Goal: Transaction & Acquisition: Purchase product/service

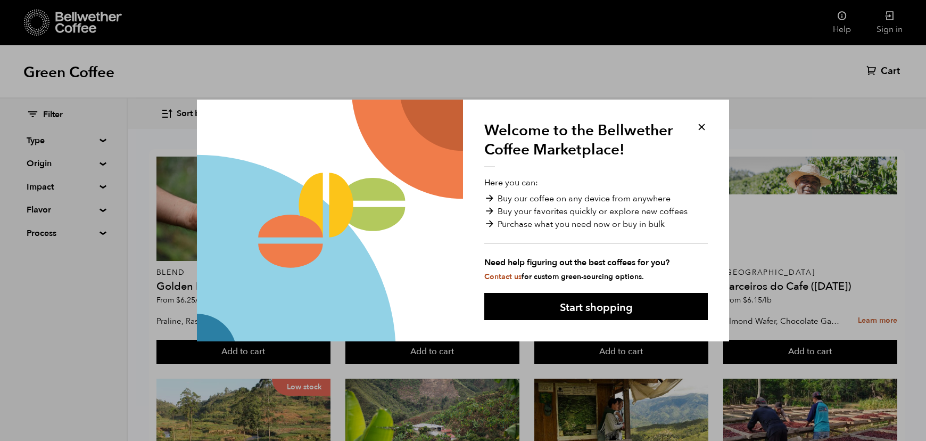
click at [702, 127] on button at bounding box center [701, 127] width 12 height 12
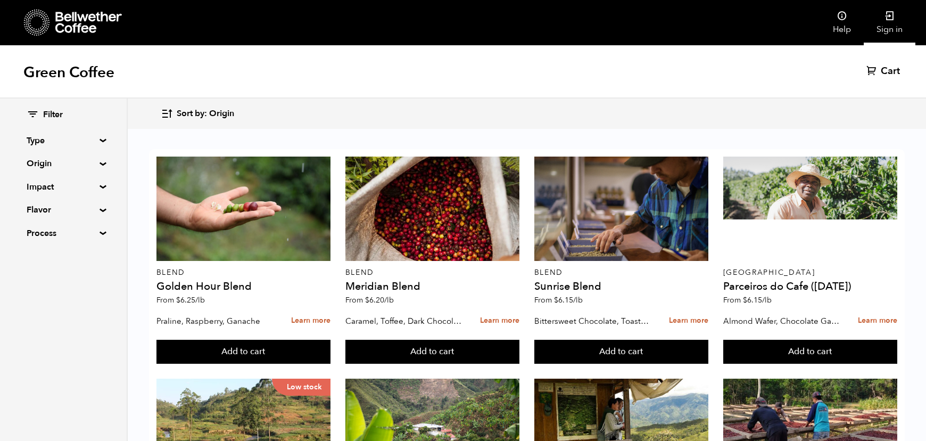
click at [896, 14] on link "Sign in" at bounding box center [890, 22] width 52 height 45
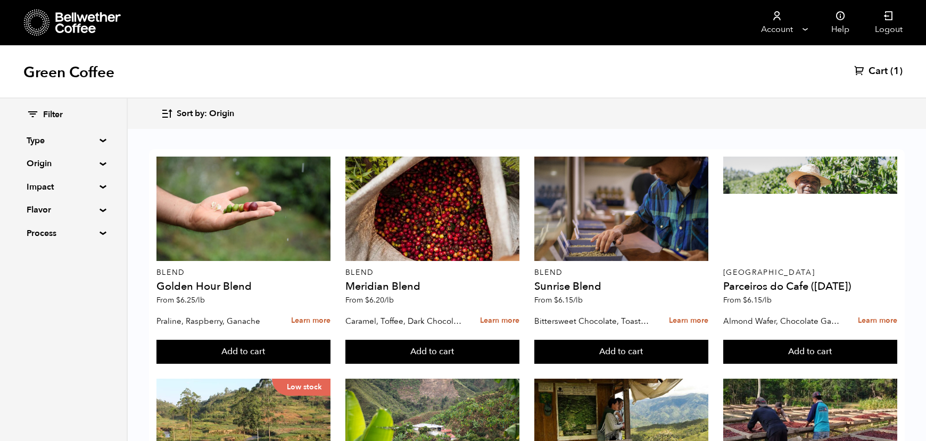
click at [88, 165] on summary "Origin" at bounding box center [63, 163] width 73 height 13
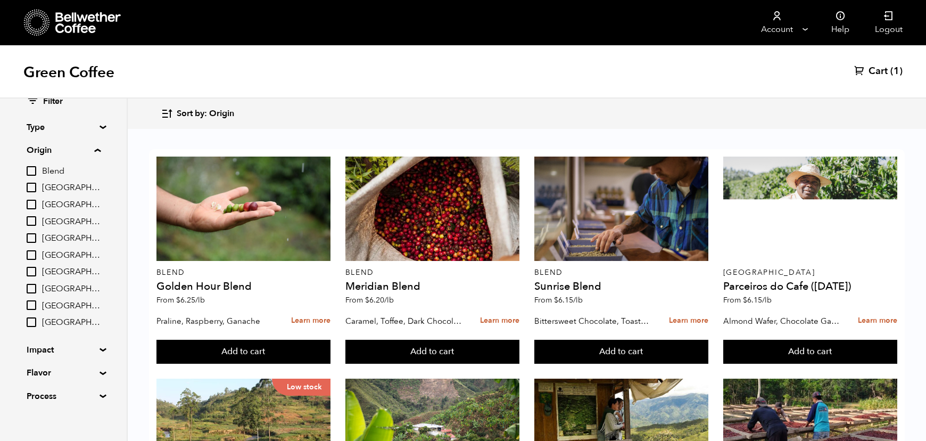
scroll to position [23, 0]
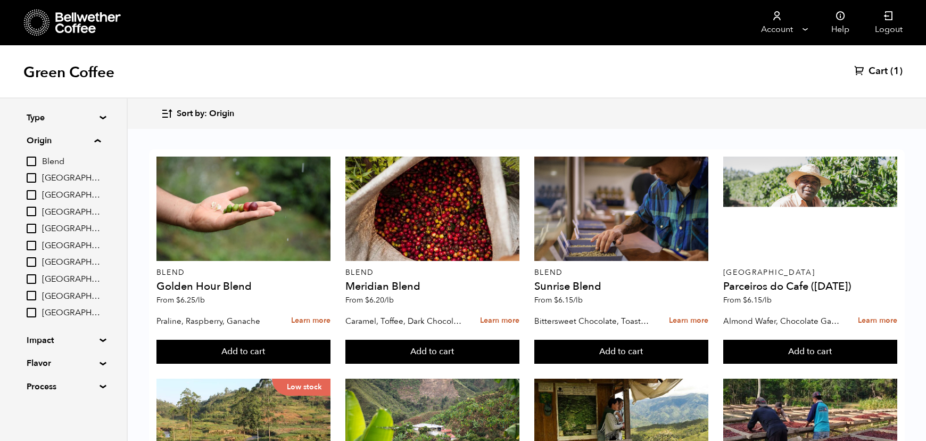
click at [36, 180] on input "Brazil" at bounding box center [32, 178] width 10 height 10
checkbox input "true"
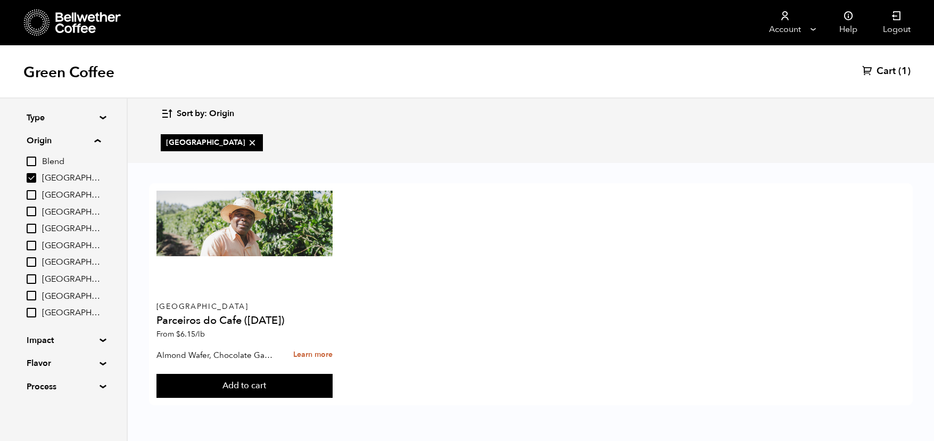
click at [35, 211] on input "Colombia" at bounding box center [32, 211] width 10 height 10
checkbox input "true"
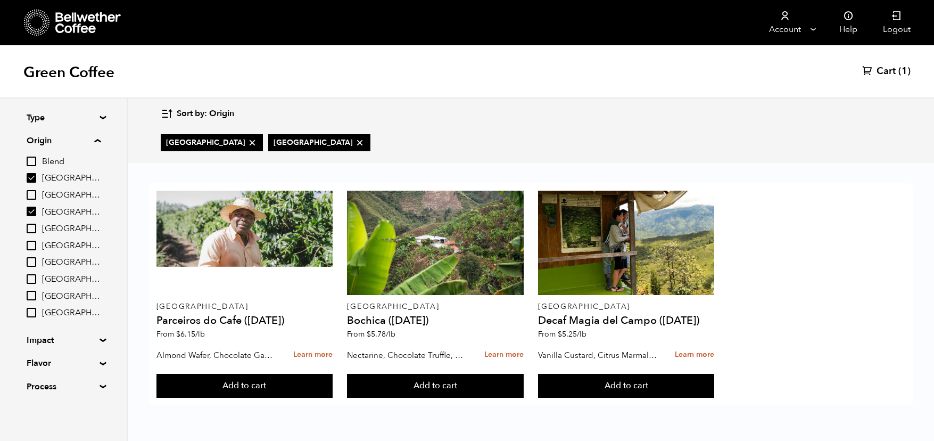
click at [32, 233] on input "East Java" at bounding box center [32, 228] width 10 height 10
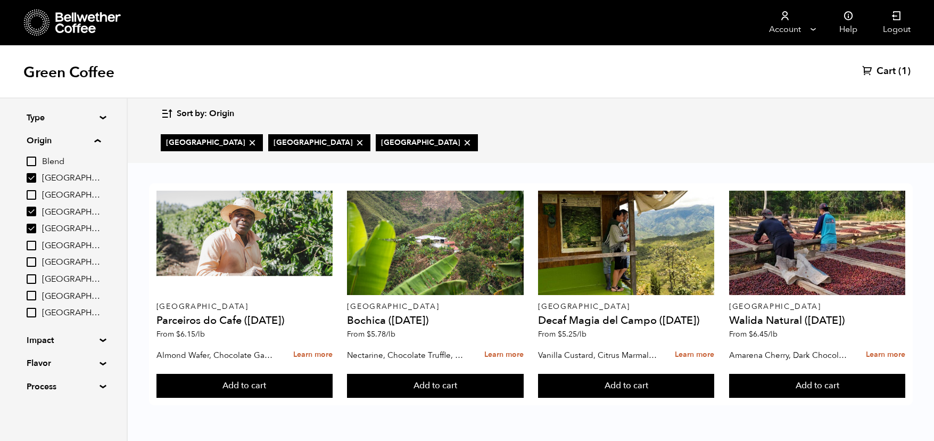
click at [29, 228] on input "East Java" at bounding box center [32, 228] width 10 height 10
checkbox input "false"
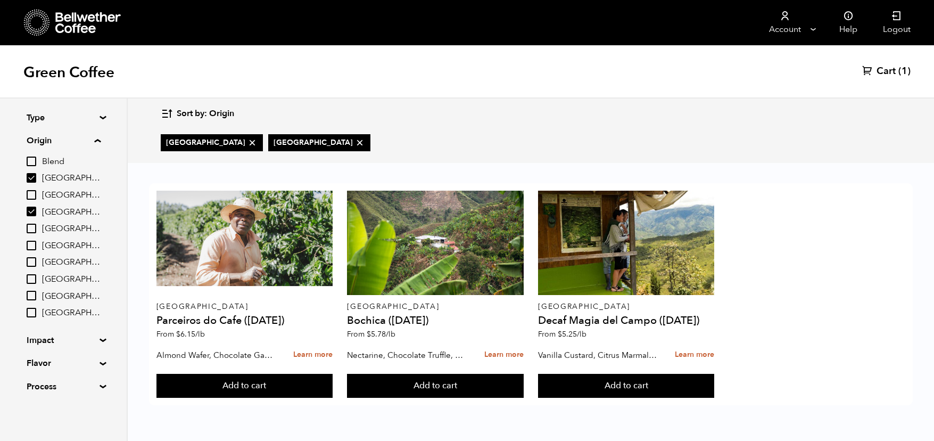
click at [35, 300] on input "[GEOGRAPHIC_DATA]" at bounding box center [32, 296] width 10 height 10
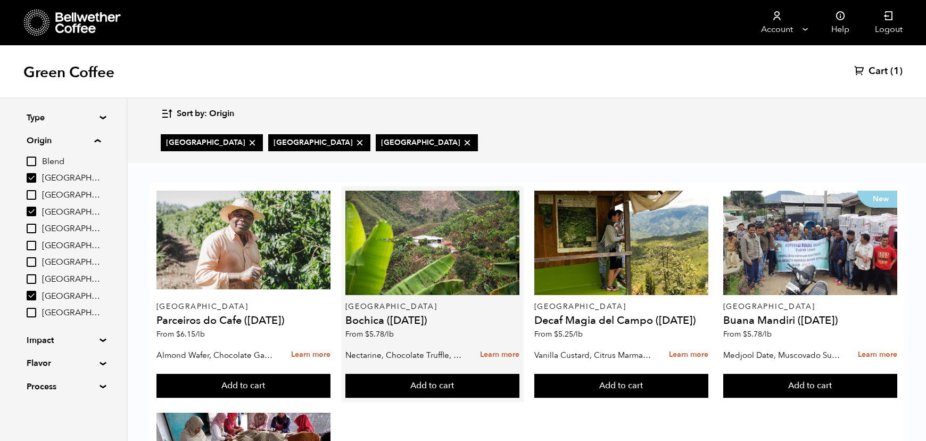
scroll to position [0, 0]
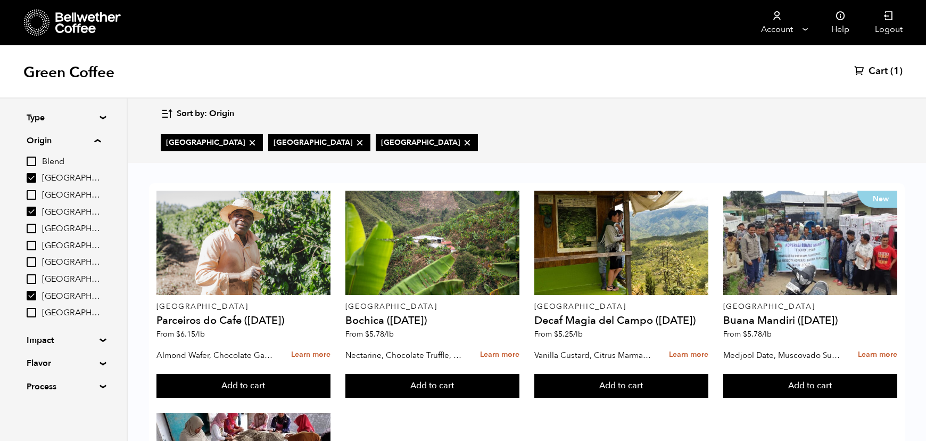
click at [34, 296] on input "[GEOGRAPHIC_DATA]" at bounding box center [32, 296] width 10 height 10
checkbox input "false"
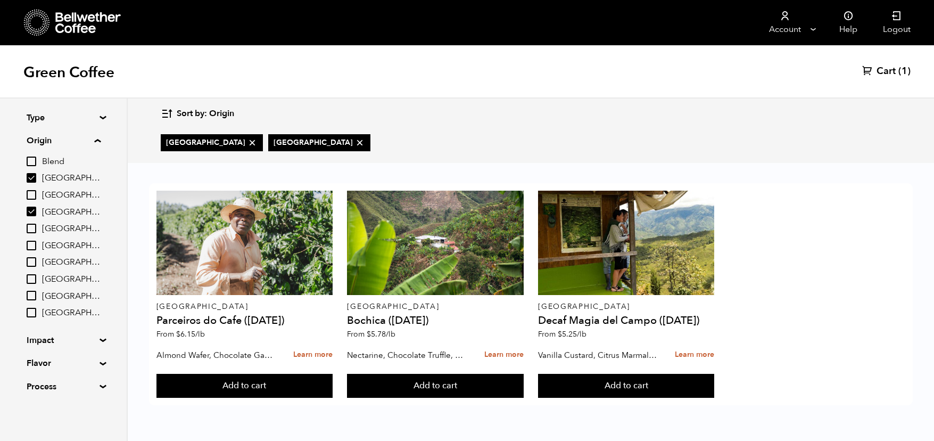
click at [34, 262] on input "[GEOGRAPHIC_DATA]" at bounding box center [32, 262] width 10 height 10
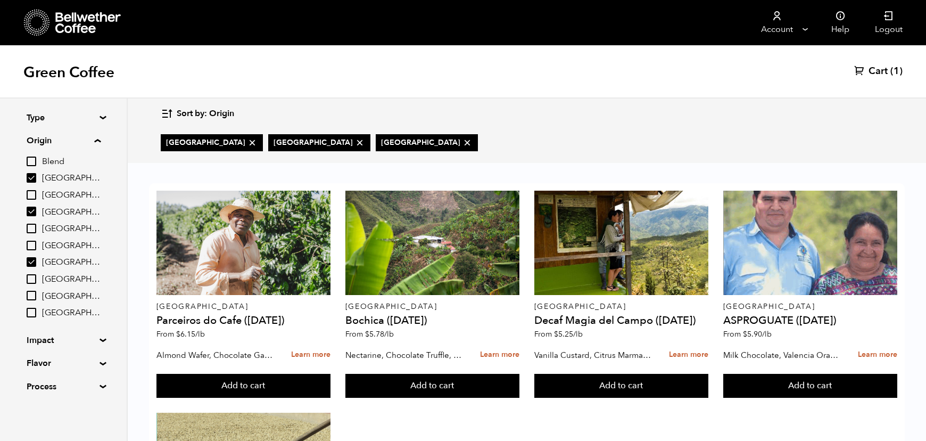
click at [36, 267] on input "[GEOGRAPHIC_DATA]" at bounding box center [32, 262] width 10 height 10
checkbox input "false"
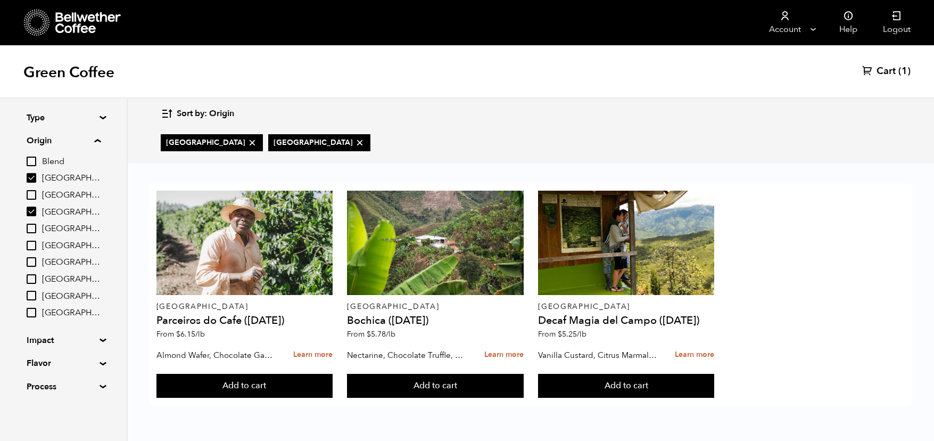
click at [36, 247] on input "[GEOGRAPHIC_DATA]" at bounding box center [32, 246] width 10 height 10
checkbox input "true"
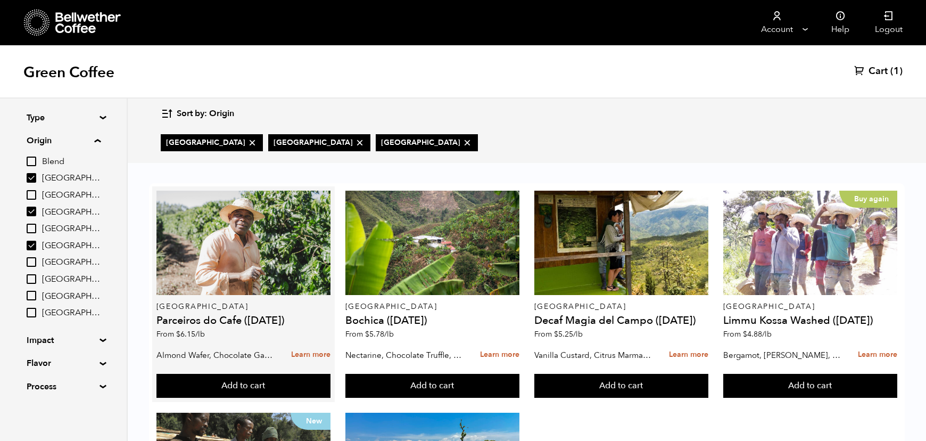
scroll to position [213, 0]
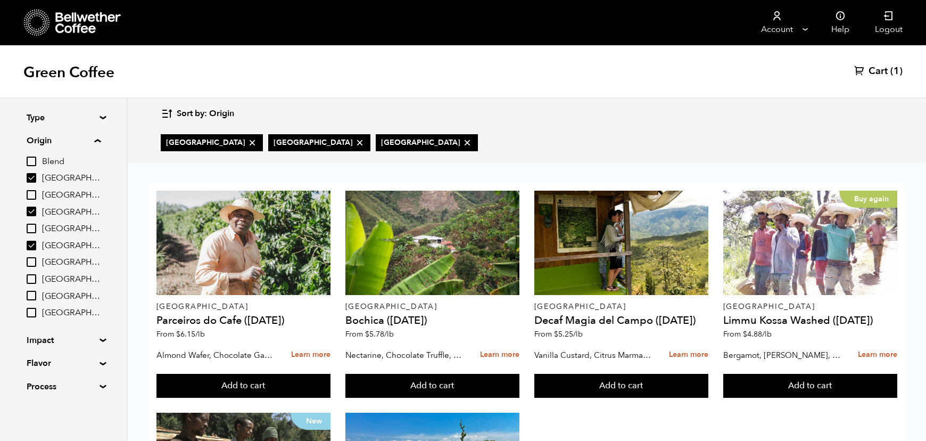
click at [36, 196] on input "[GEOGRAPHIC_DATA]" at bounding box center [32, 195] width 10 height 10
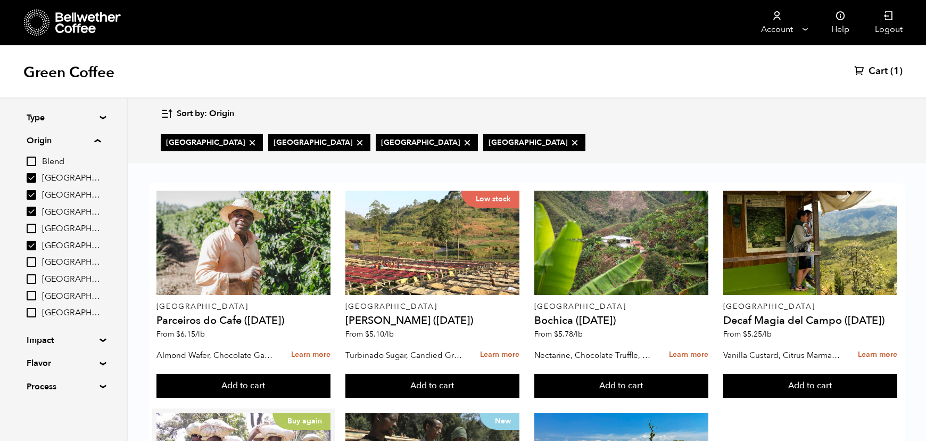
scroll to position [0, 0]
click at [35, 194] on input "[GEOGRAPHIC_DATA]" at bounding box center [32, 195] width 10 height 10
checkbox input "false"
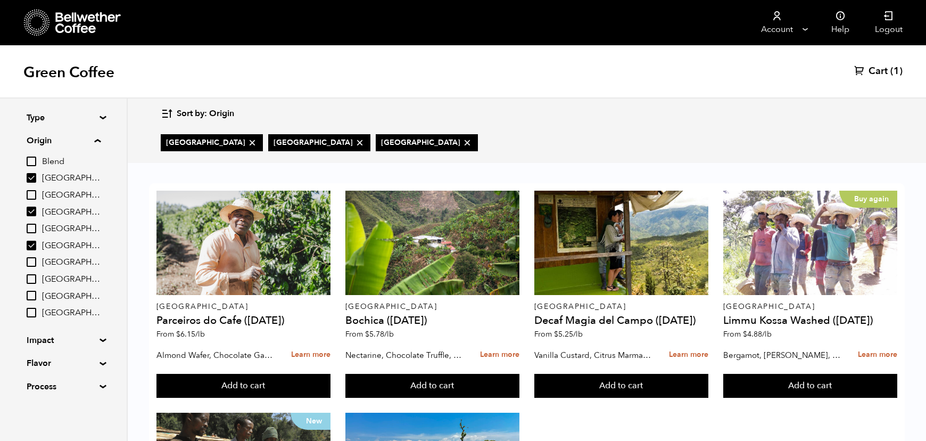
click at [32, 162] on input "Blend" at bounding box center [32, 161] width 10 height 10
checkbox input "true"
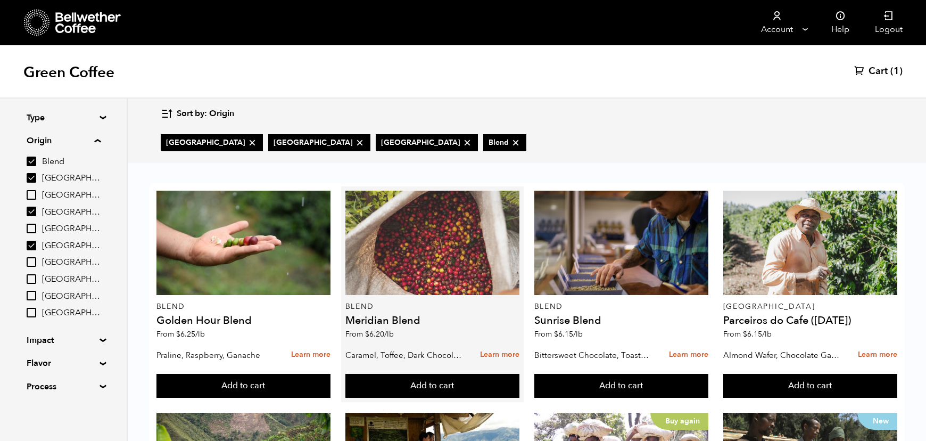
click at [395, 245] on div at bounding box center [432, 242] width 175 height 104
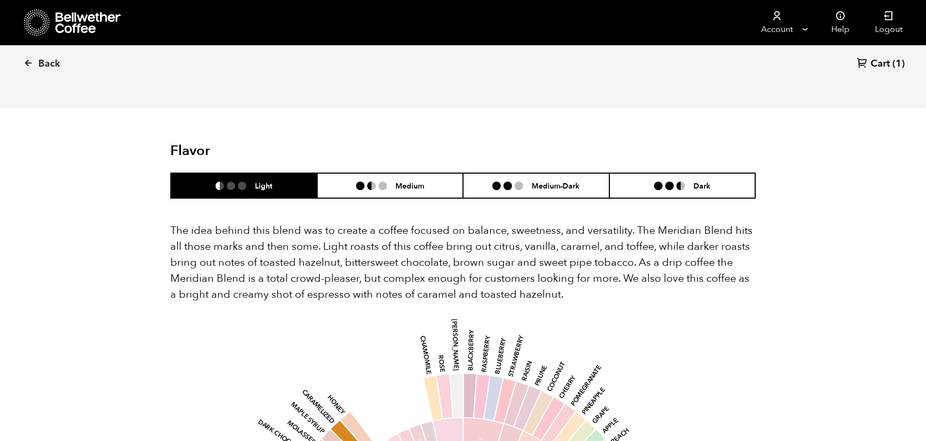
scroll to position [615, 0]
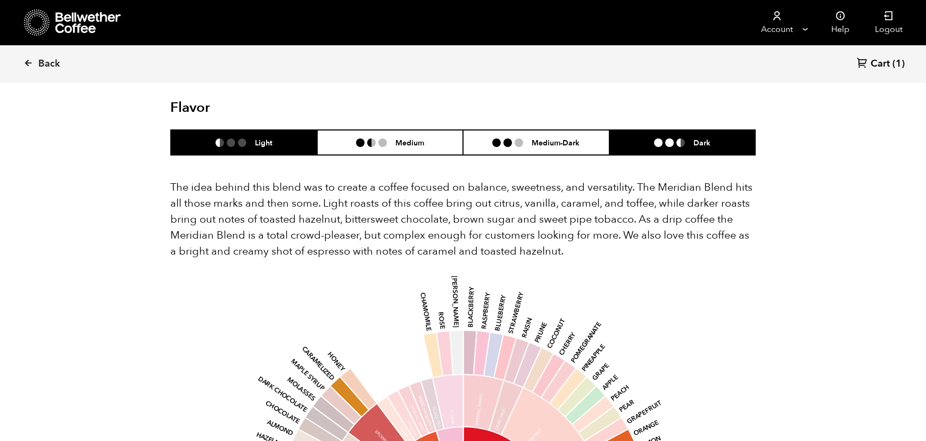
click at [676, 130] on li "Dark" at bounding box center [682, 142] width 146 height 25
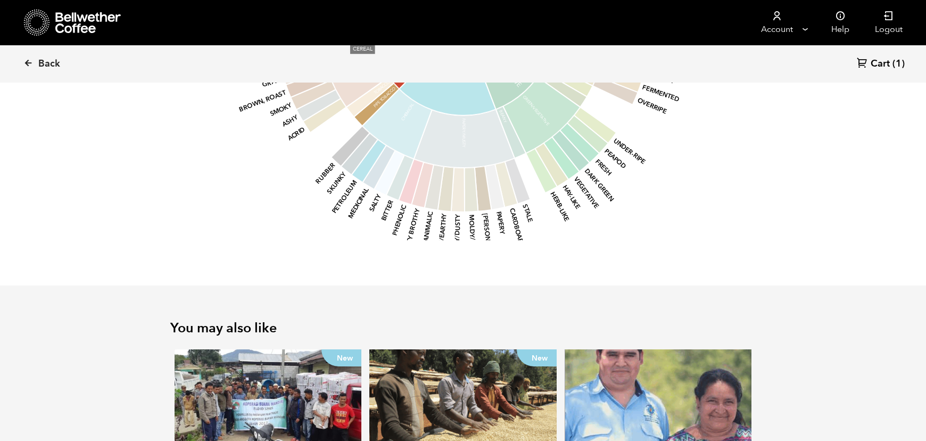
scroll to position [1163, 0]
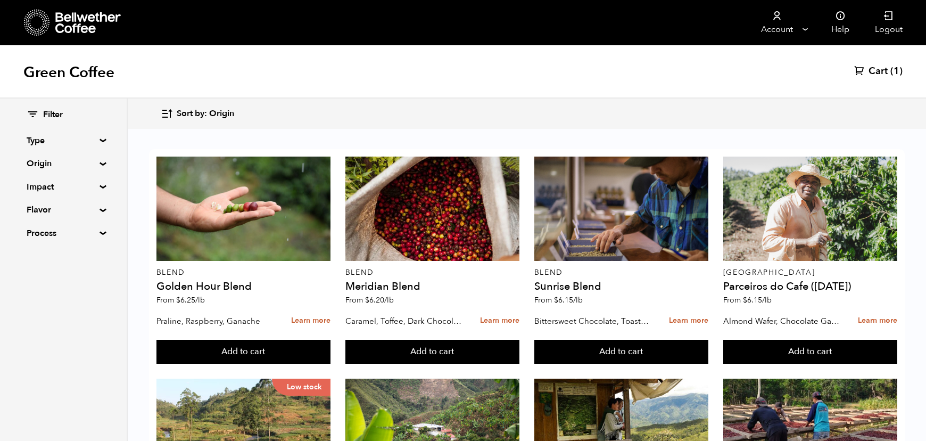
click at [100, 161] on summary "Origin" at bounding box center [63, 163] width 73 height 13
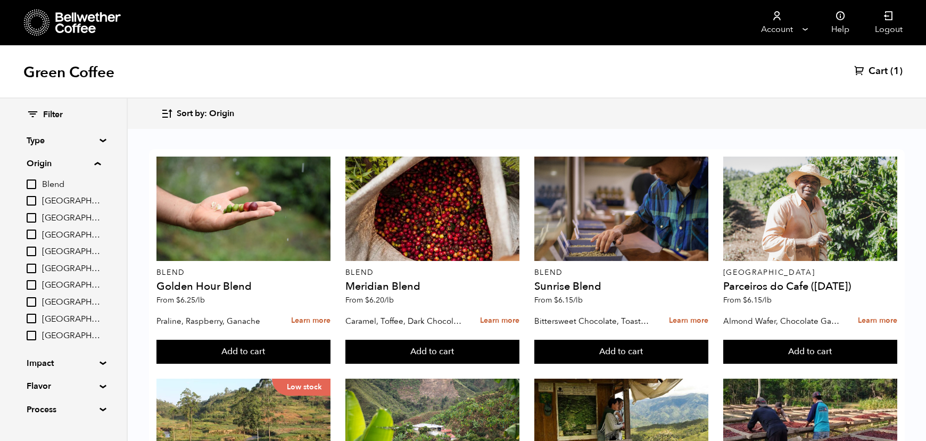
click at [34, 201] on input "[GEOGRAPHIC_DATA]" at bounding box center [32, 201] width 10 height 10
checkbox input "true"
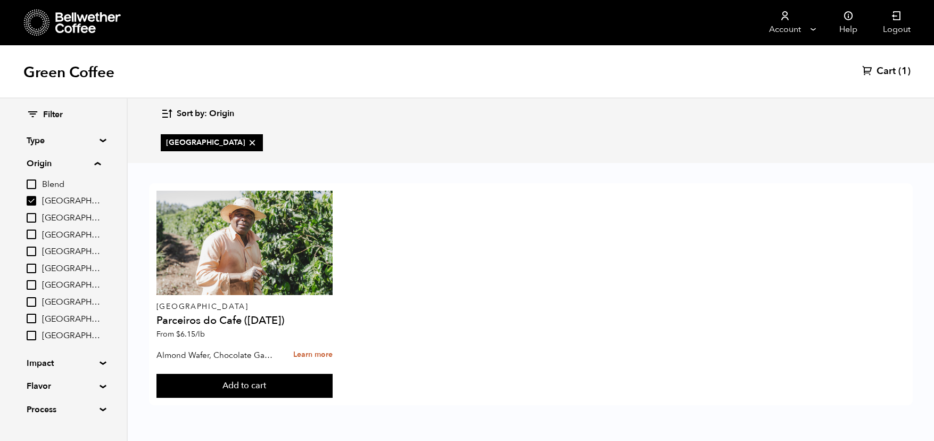
click at [29, 232] on input "[GEOGRAPHIC_DATA]" at bounding box center [32, 234] width 10 height 10
checkbox input "true"
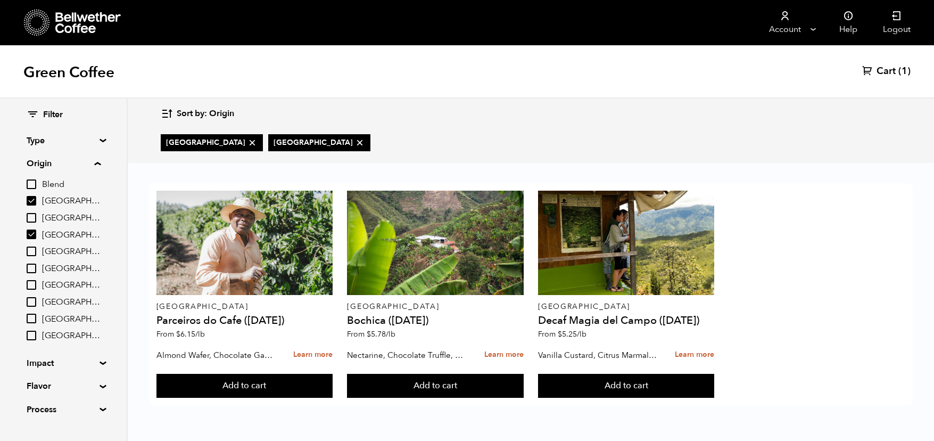
click at [34, 269] on input "[GEOGRAPHIC_DATA]" at bounding box center [32, 268] width 10 height 10
checkbox input "true"
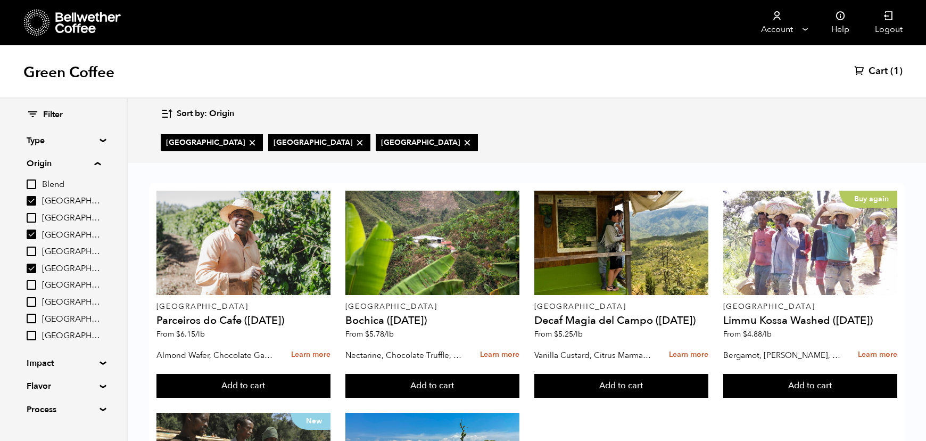
click at [33, 320] on input "Sumatra" at bounding box center [32, 318] width 10 height 10
checkbox input "true"
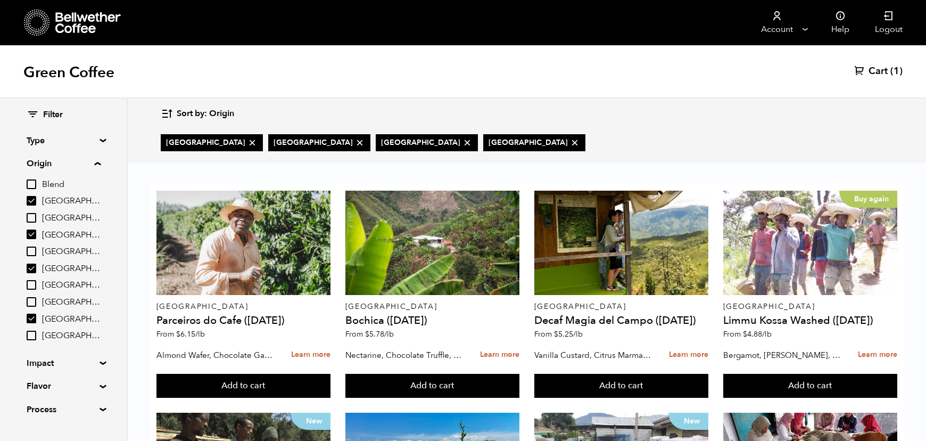
click at [98, 143] on div "Filter Type Blend Single Origin Decaf Seasonal Year Round Origin Blend Brazil B…" at bounding box center [63, 262] width 127 height 328
click at [99, 139] on summary "Type" at bounding box center [63, 140] width 73 height 13
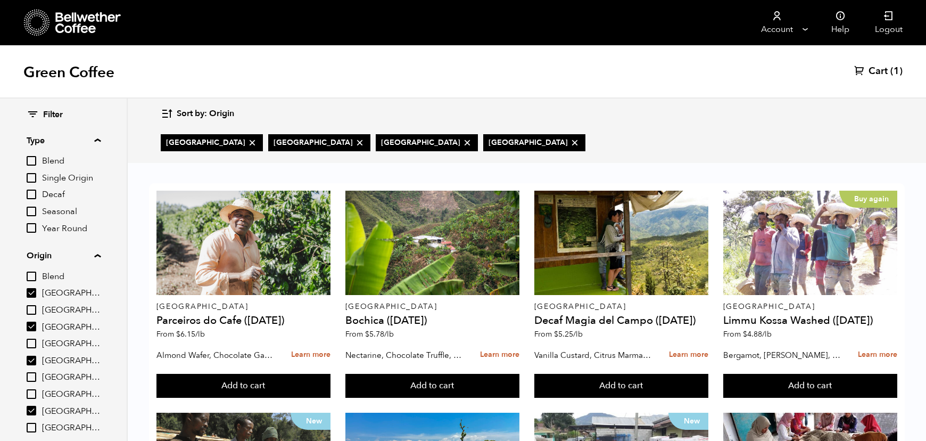
click at [99, 139] on summary "Type" at bounding box center [64, 140] width 74 height 13
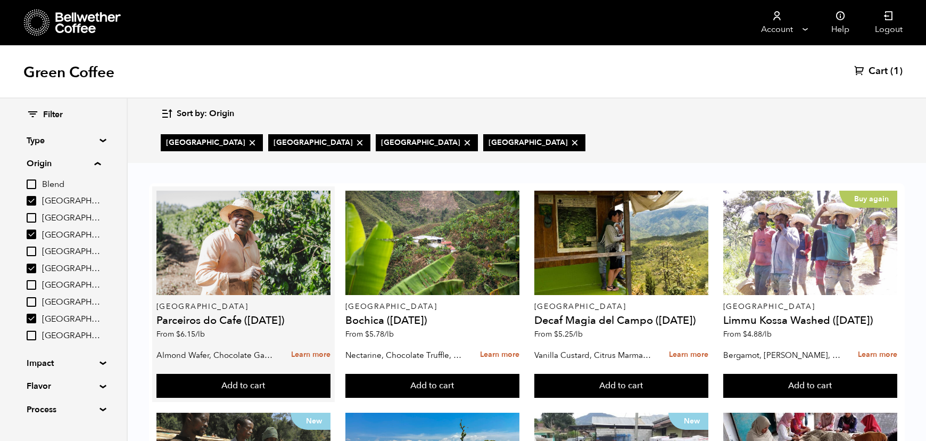
scroll to position [27, 0]
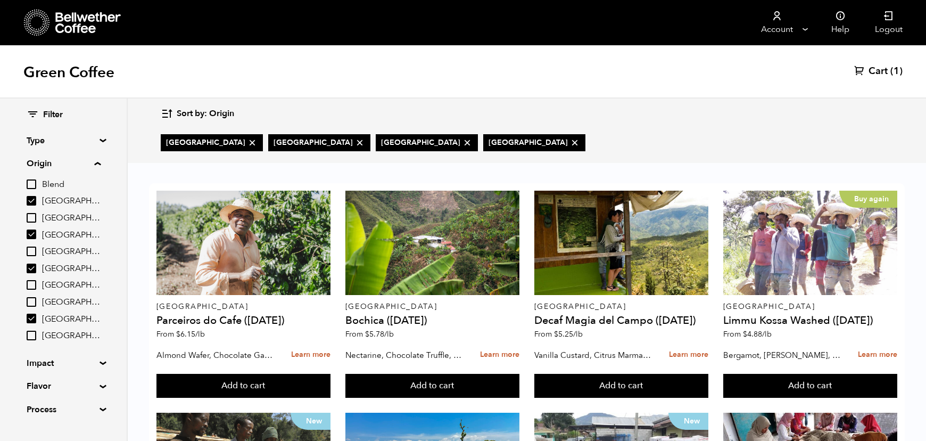
click at [875, 73] on span "Cart" at bounding box center [877, 71] width 19 height 13
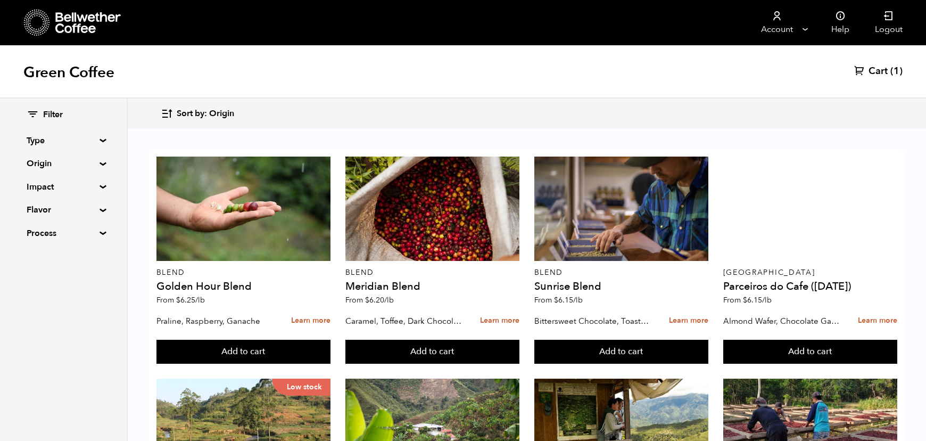
click at [98, 162] on summary "Origin" at bounding box center [63, 163] width 73 height 13
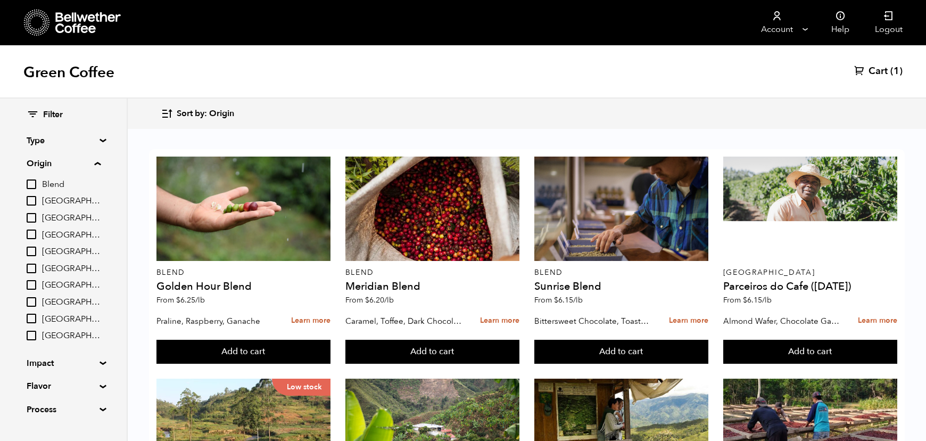
click at [35, 203] on input "[GEOGRAPHIC_DATA]" at bounding box center [32, 201] width 10 height 10
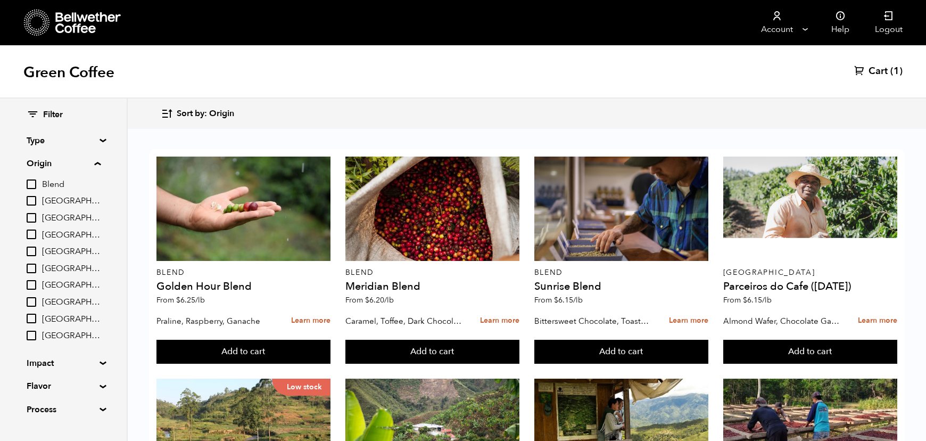
checkbox input "true"
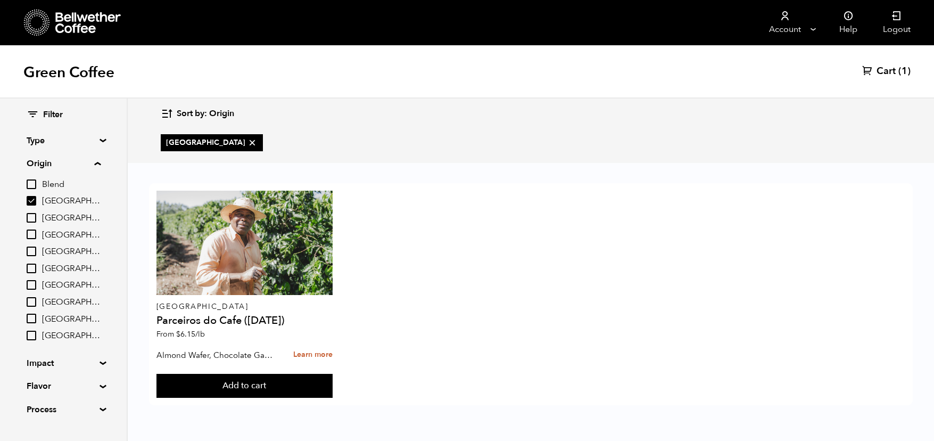
click at [31, 230] on input "[GEOGRAPHIC_DATA]" at bounding box center [32, 234] width 10 height 10
checkbox input "true"
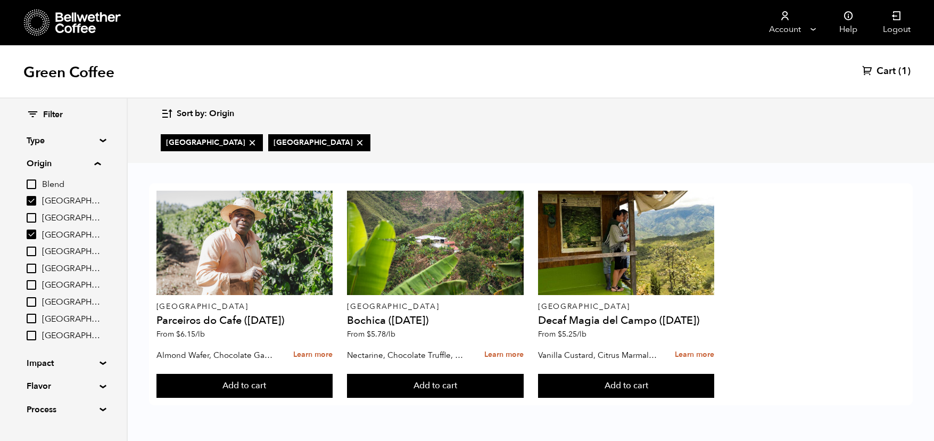
click at [36, 270] on input "[GEOGRAPHIC_DATA]" at bounding box center [32, 268] width 10 height 10
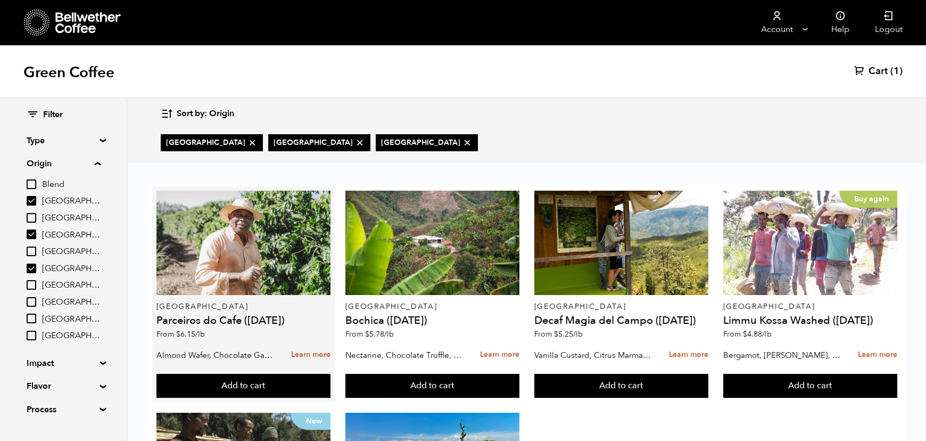
scroll to position [48, 0]
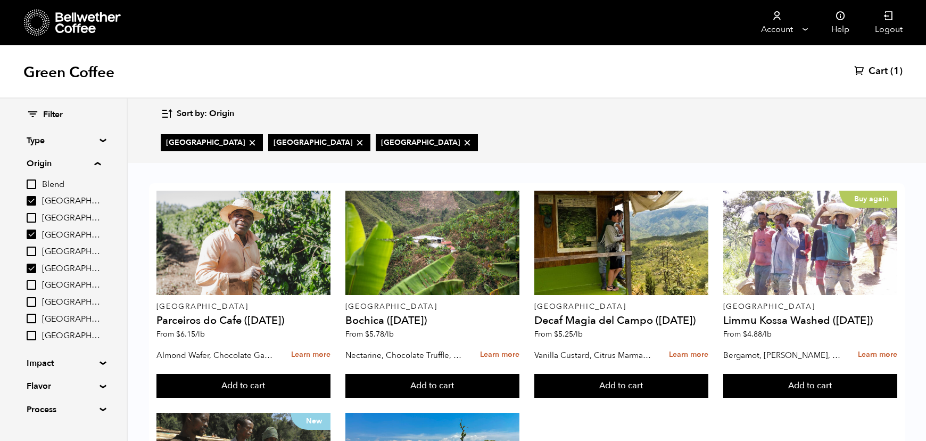
click at [35, 268] on input "[GEOGRAPHIC_DATA]" at bounding box center [32, 268] width 10 height 10
checkbox input "false"
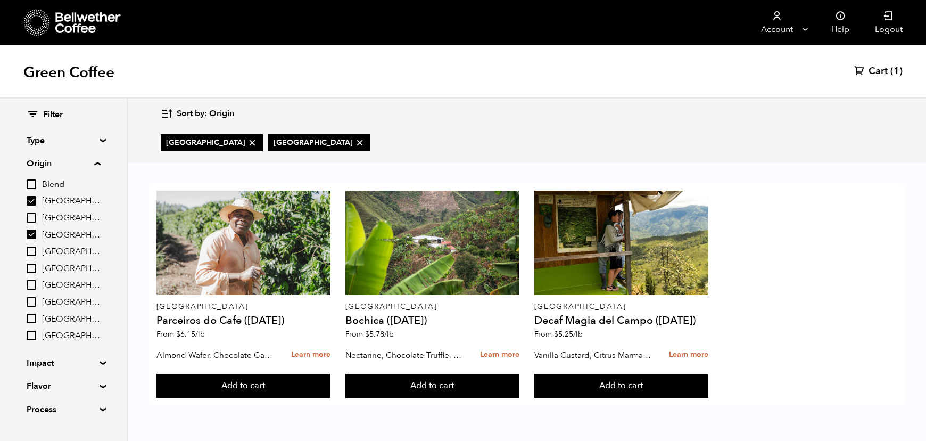
scroll to position [0, 0]
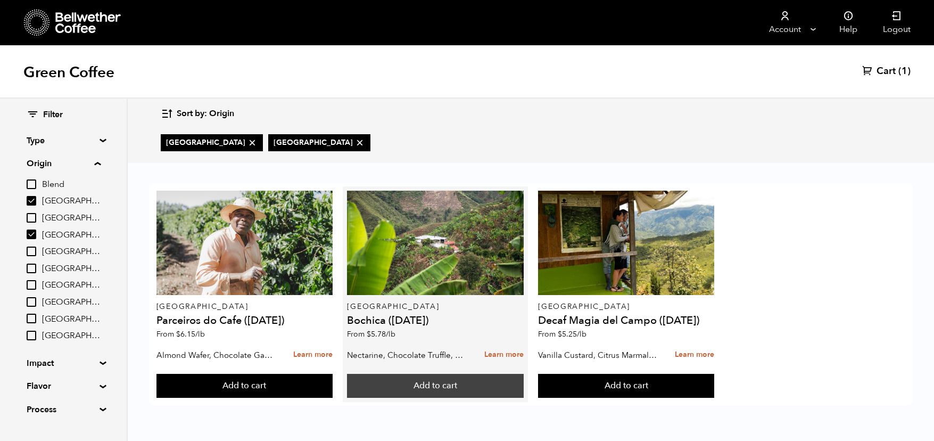
click at [437, 387] on button "Add to cart" at bounding box center [435, 386] width 176 height 24
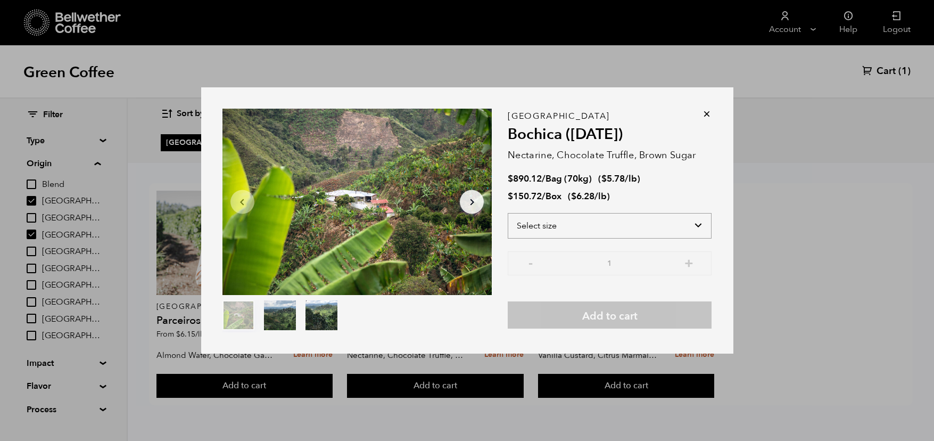
drag, startPoint x: 592, startPoint y: 243, endPoint x: 592, endPoint y: 233, distance: 9.6
click at [592, 242] on div "Select size Bag (70kg) (154 lbs) Box (24 lbs)" at bounding box center [610, 232] width 204 height 38
click at [592, 233] on select "Select size Bag (70kg) (154 lbs) Box (24 lbs)" at bounding box center [610, 226] width 204 height 26
select select "box"
click at [508, 213] on select "Select size Bag (70kg) (154 lbs) Box (24 lbs)" at bounding box center [610, 226] width 204 height 26
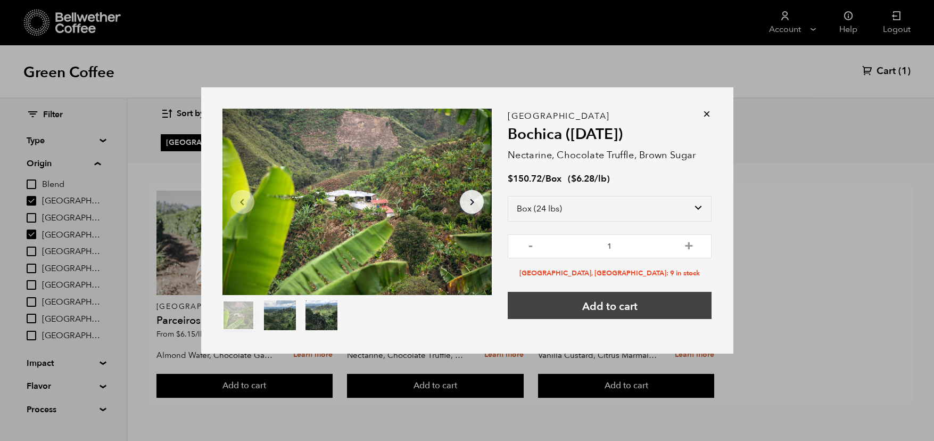
click at [611, 313] on button "Add to cart" at bounding box center [610, 305] width 204 height 27
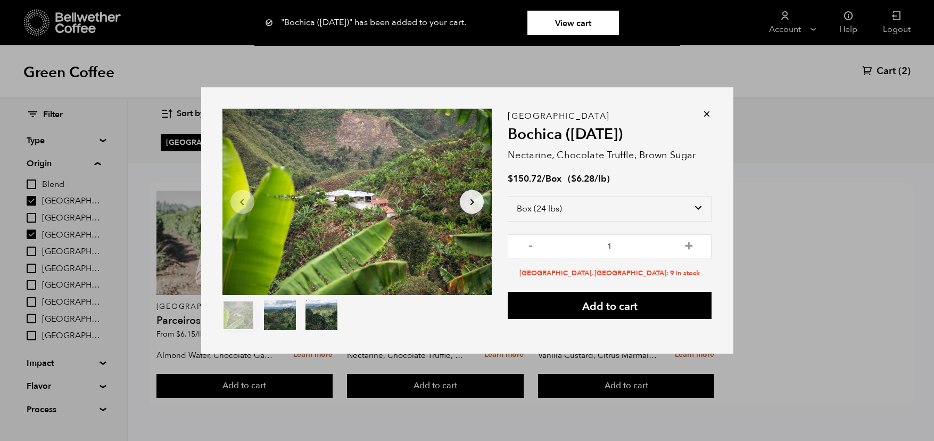
click at [711, 111] on icon at bounding box center [706, 114] width 11 height 11
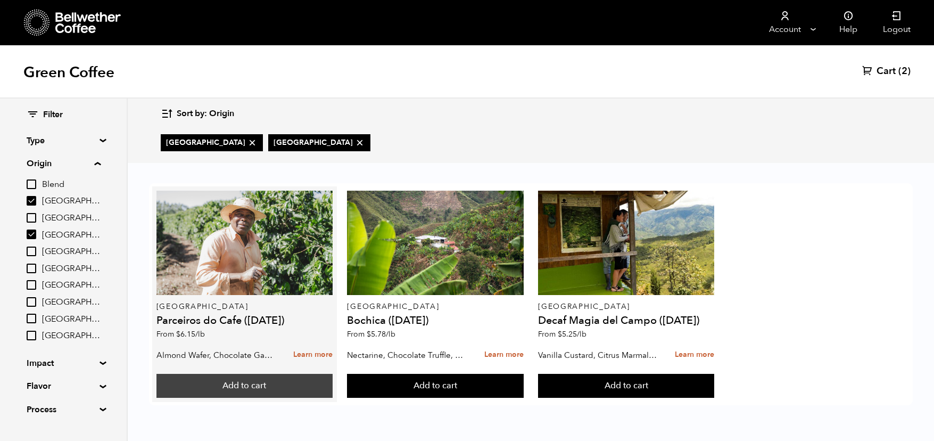
click at [269, 389] on button "Add to cart" at bounding box center [244, 386] width 176 height 24
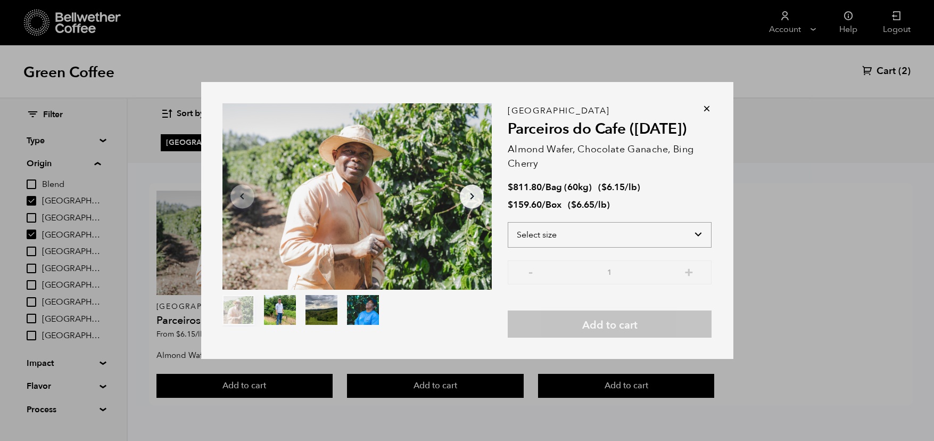
click at [590, 230] on select "Select size Bag (60kg) (132 lbs) Box (24 lbs)" at bounding box center [610, 235] width 204 height 26
select select "box"
click at [508, 222] on select "Select size Bag (60kg) (132 lbs) Box (24 lbs)" at bounding box center [610, 235] width 204 height 26
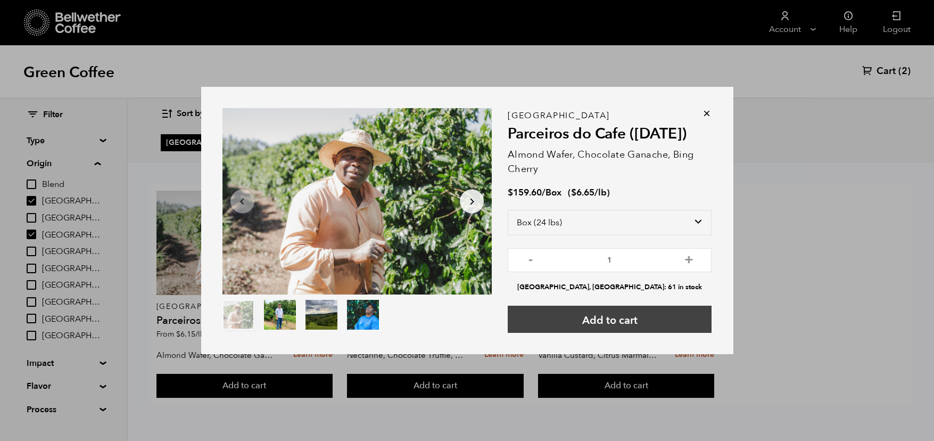
click at [591, 314] on button "Add to cart" at bounding box center [610, 318] width 204 height 27
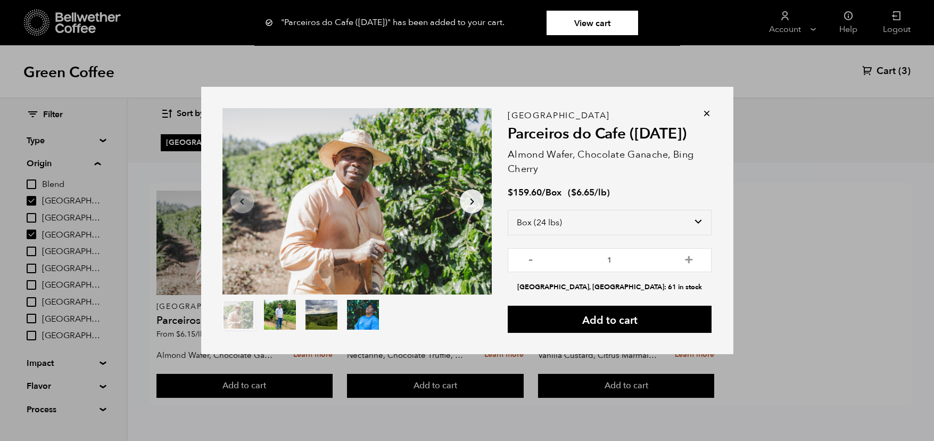
click at [708, 111] on icon at bounding box center [706, 113] width 11 height 11
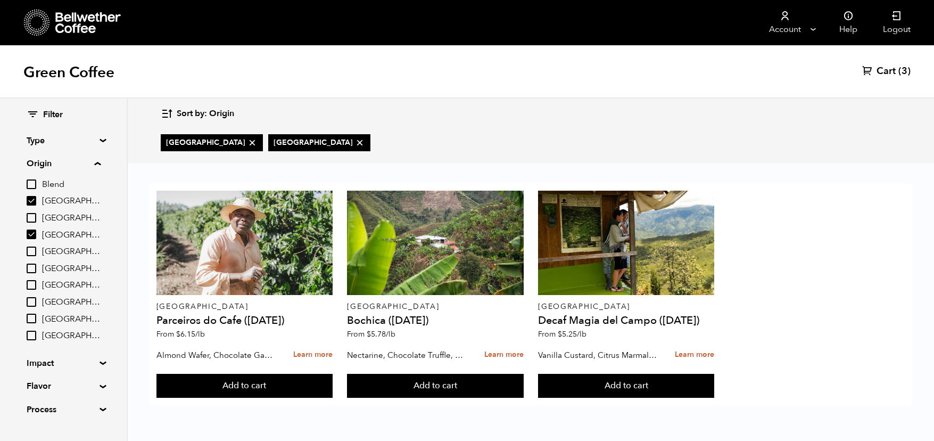
click at [35, 318] on input "Sumatra" at bounding box center [32, 318] width 10 height 10
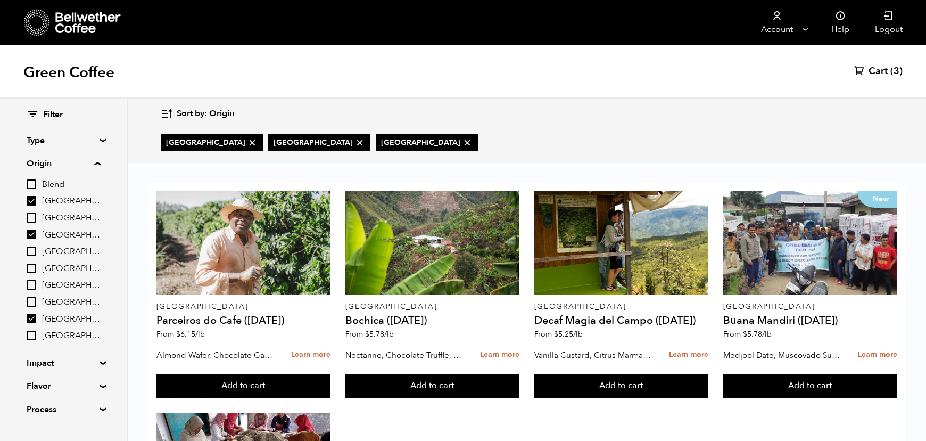
scroll to position [197, 0]
click at [33, 317] on input "Sumatra" at bounding box center [32, 318] width 10 height 10
checkbox input "false"
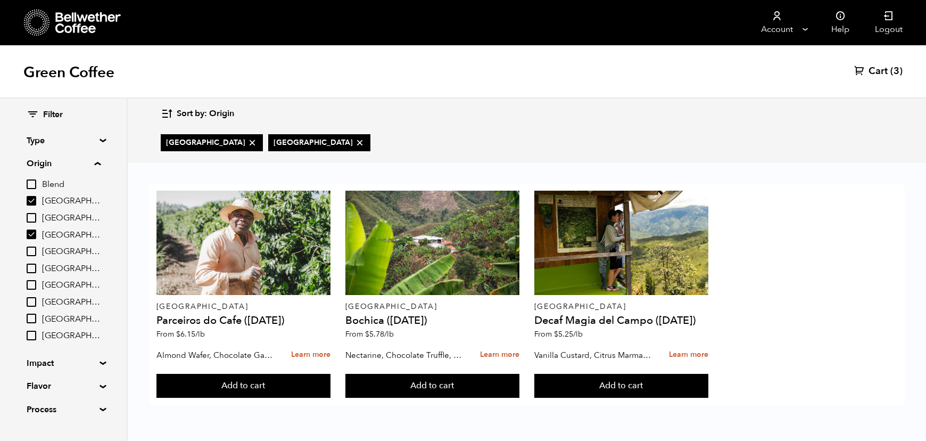
scroll to position [0, 0]
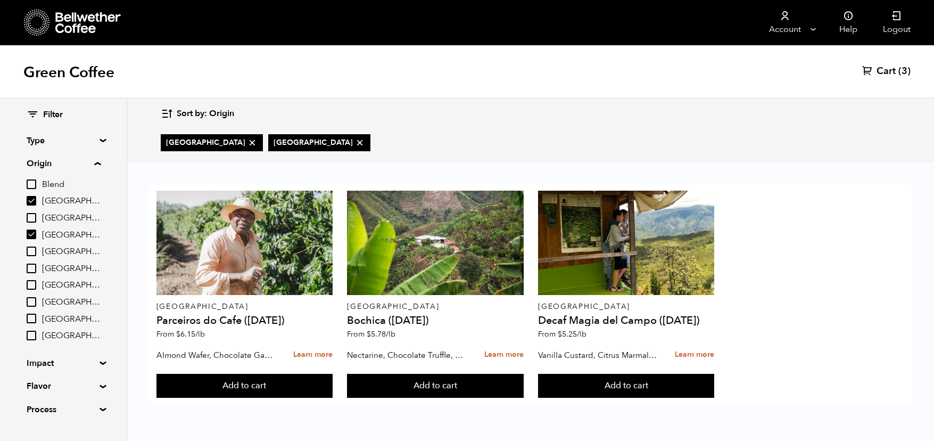
click at [35, 256] on input "East Java" at bounding box center [32, 251] width 10 height 10
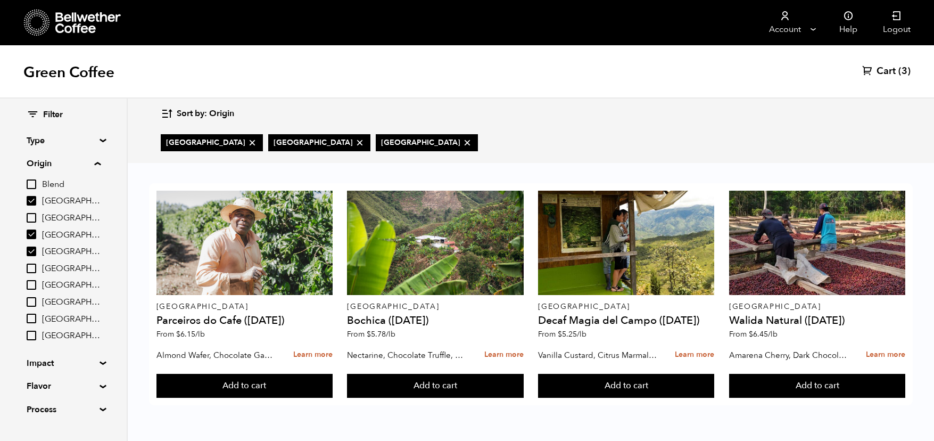
click at [36, 252] on input "East Java" at bounding box center [32, 251] width 10 height 10
checkbox input "false"
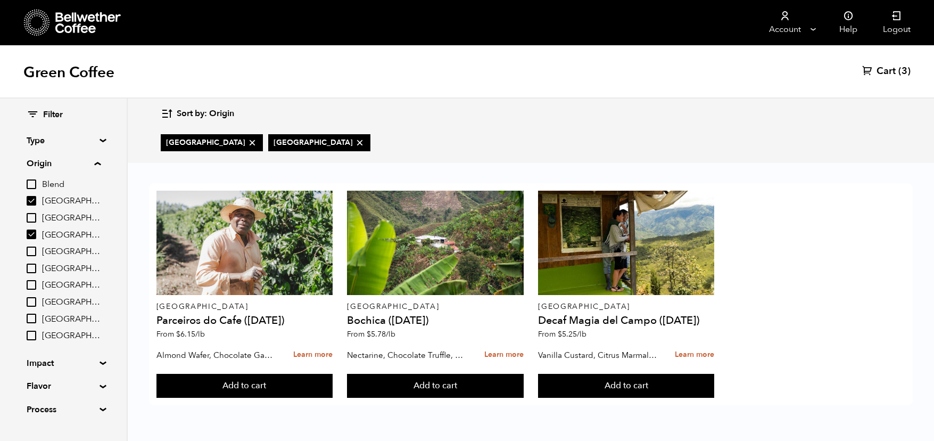
click at [32, 285] on input "[GEOGRAPHIC_DATA]" at bounding box center [32, 285] width 10 height 10
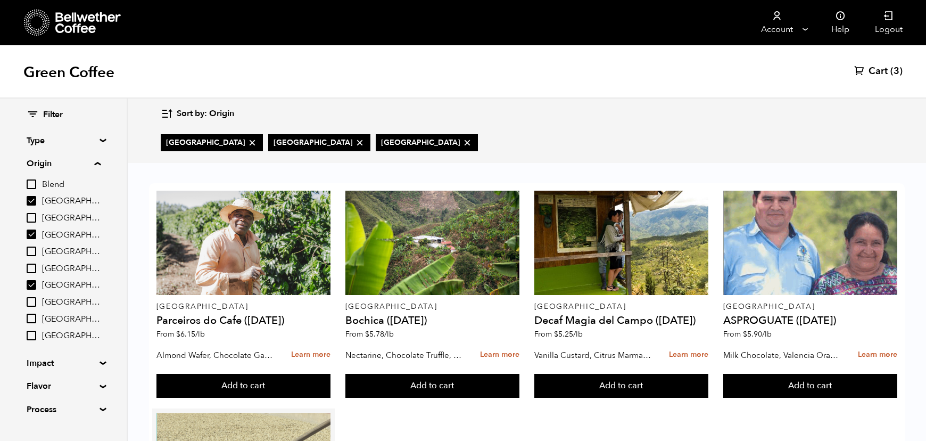
scroll to position [134, 0]
click at [34, 280] on input "[GEOGRAPHIC_DATA]" at bounding box center [32, 285] width 10 height 10
checkbox input "false"
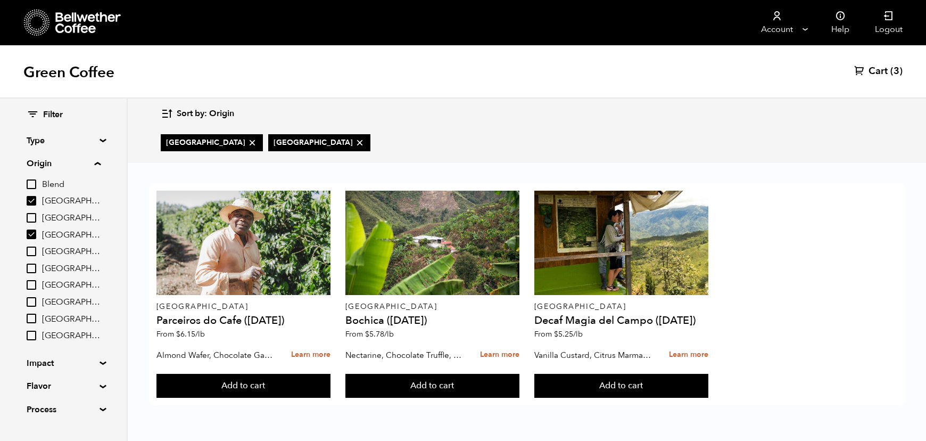
scroll to position [0, 0]
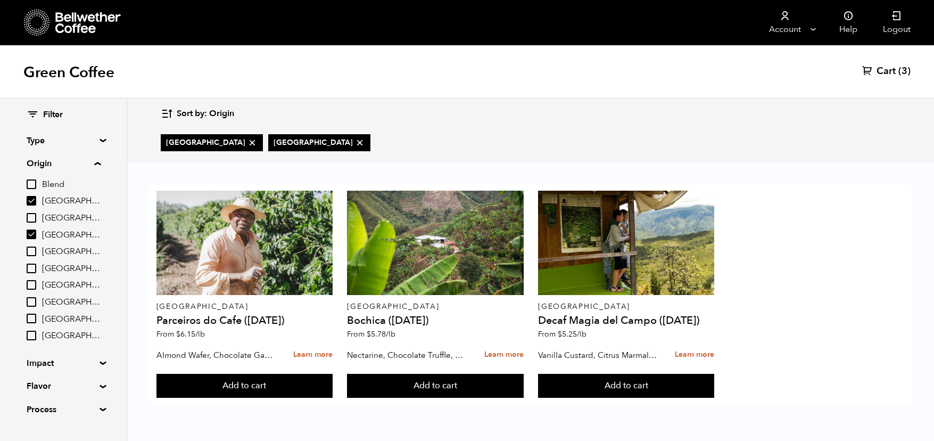
click at [31, 300] on input "[GEOGRAPHIC_DATA]" at bounding box center [32, 302] width 10 height 10
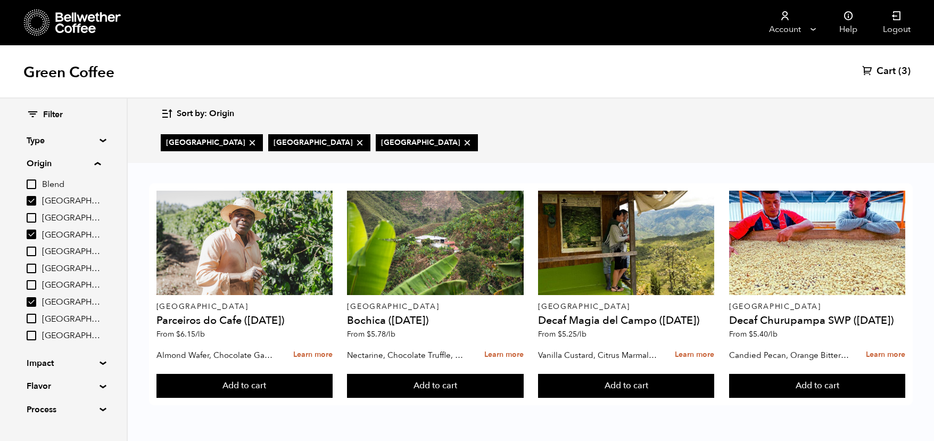
click at [31, 300] on input "[GEOGRAPHIC_DATA]" at bounding box center [32, 302] width 10 height 10
checkbox input "false"
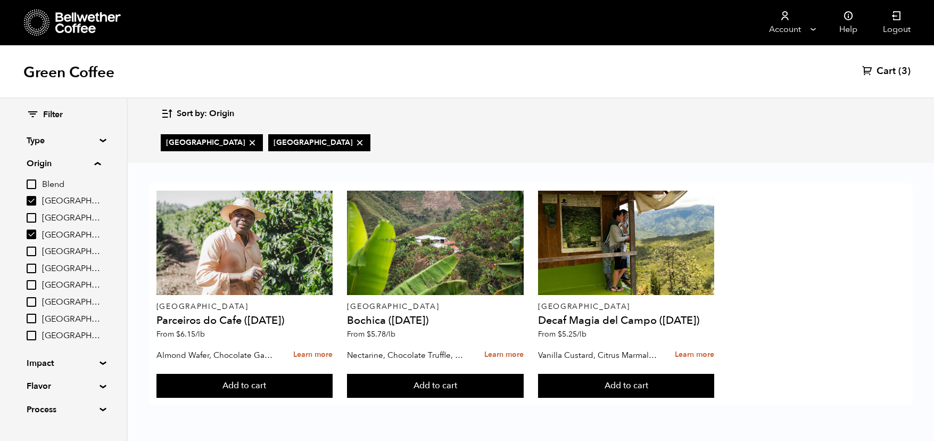
click at [32, 316] on input "Sumatra" at bounding box center [32, 318] width 10 height 10
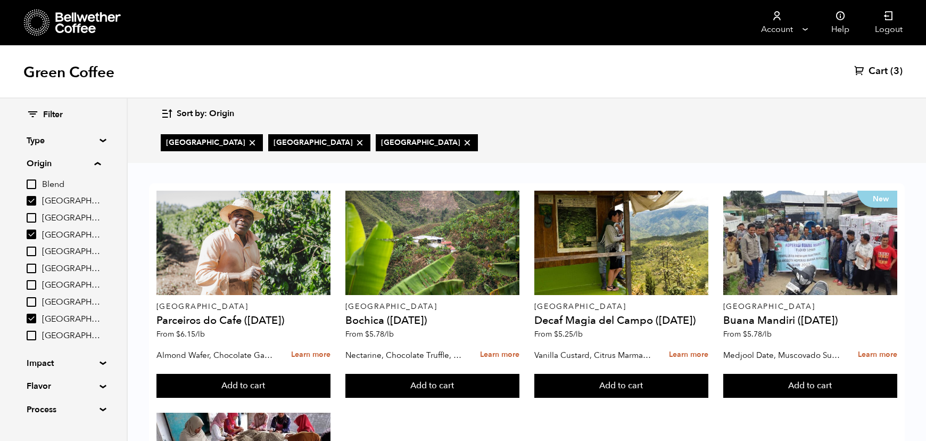
click at [34, 314] on input "Sumatra" at bounding box center [32, 318] width 10 height 10
checkbox input "false"
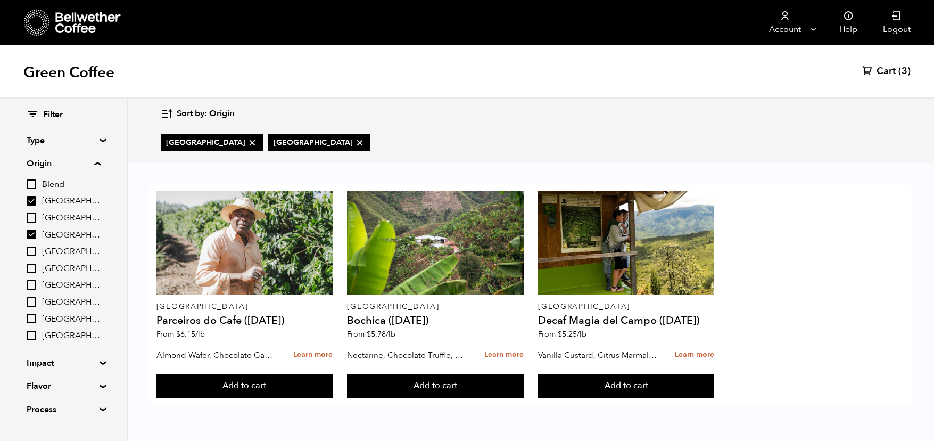
click at [35, 338] on input "[GEOGRAPHIC_DATA]" at bounding box center [32, 335] width 10 height 10
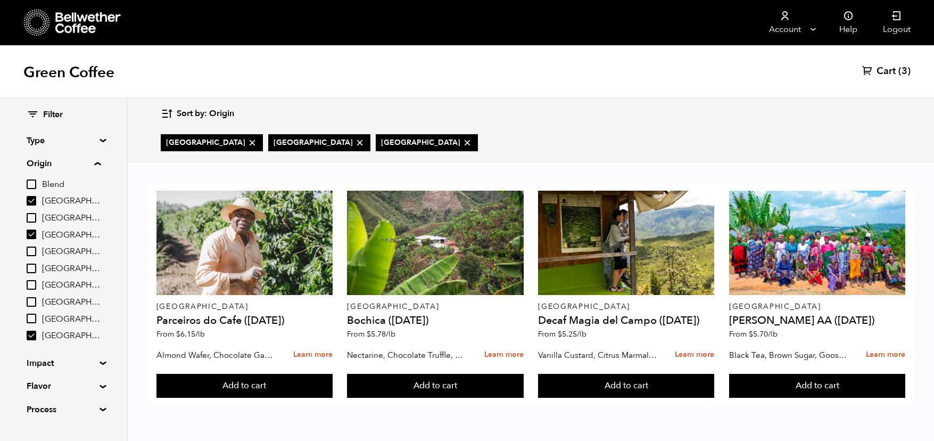
click at [34, 342] on fieldset "Origin Blend Brazil Burundi Colombia East Java Ethiopia Guatemala Peru Sumatra …" at bounding box center [64, 251] width 74 height 189
click at [33, 338] on input "[GEOGRAPHIC_DATA]" at bounding box center [32, 335] width 10 height 10
checkbox input "false"
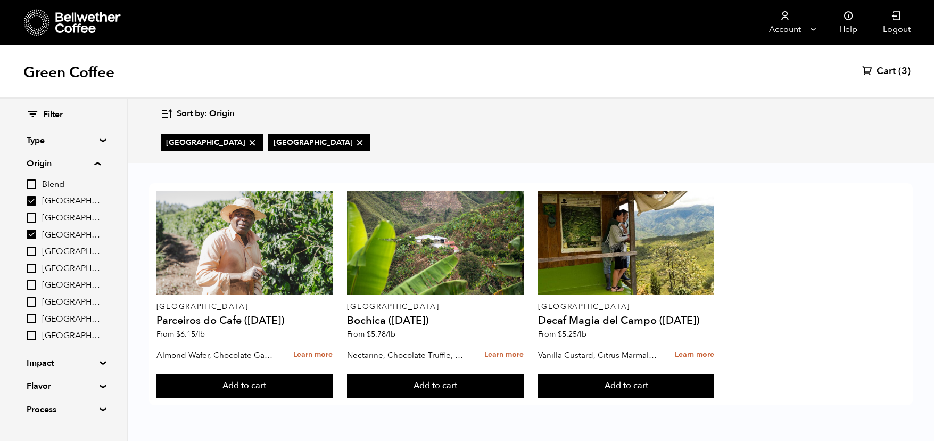
click at [29, 181] on input "Blend" at bounding box center [32, 184] width 10 height 10
checkbox input "true"
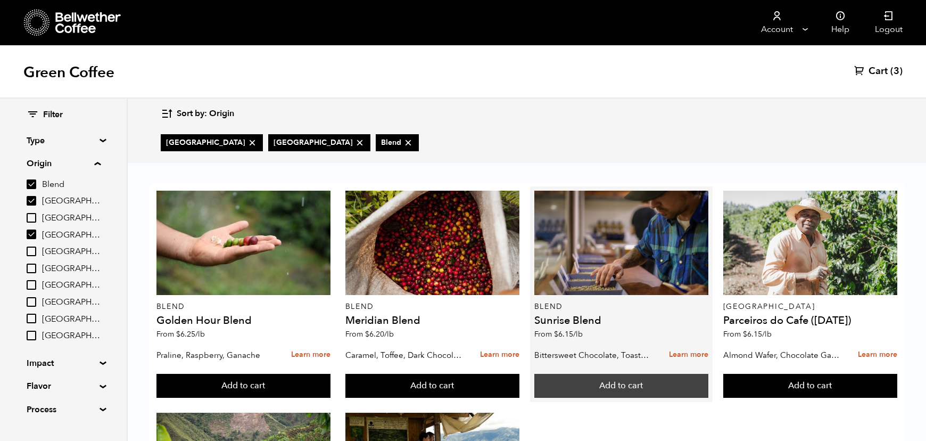
click at [638, 384] on button "Add to cart" at bounding box center [621, 386] width 175 height 24
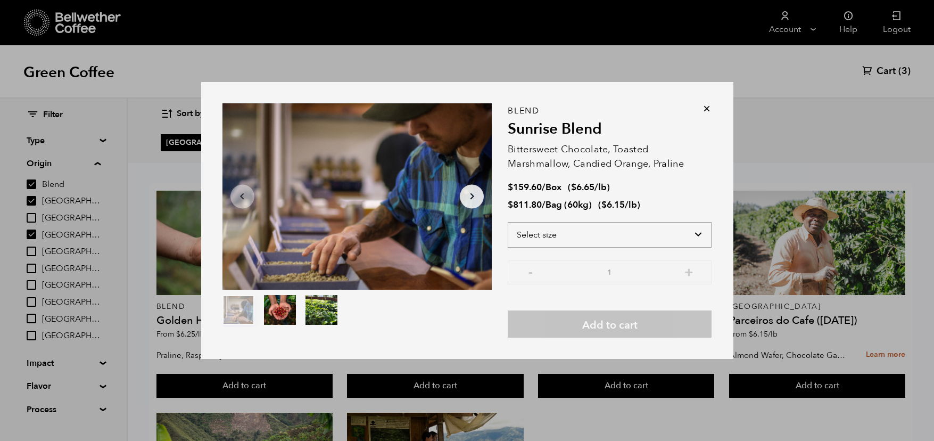
click at [578, 234] on select "Select size Bag (60kg) (132 lbs) Box (24 lbs)" at bounding box center [610, 235] width 204 height 26
select select "box"
click at [508, 222] on select "Select size Bag (60kg) (132 lbs) Box (24 lbs)" at bounding box center [610, 235] width 204 height 26
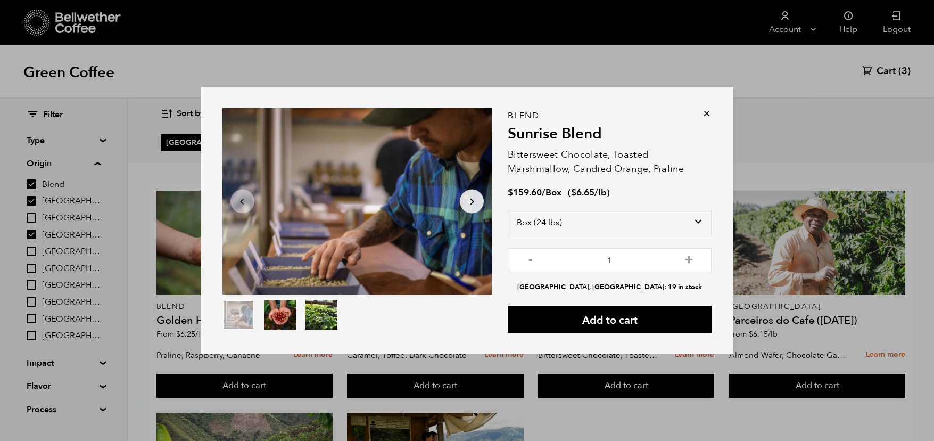
click at [709, 110] on icon at bounding box center [706, 113] width 11 height 11
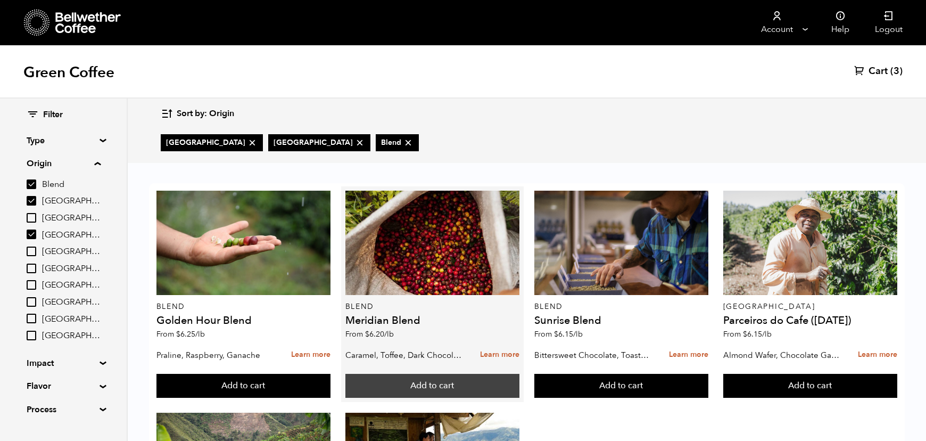
click at [439, 383] on button "Add to cart" at bounding box center [432, 386] width 175 height 24
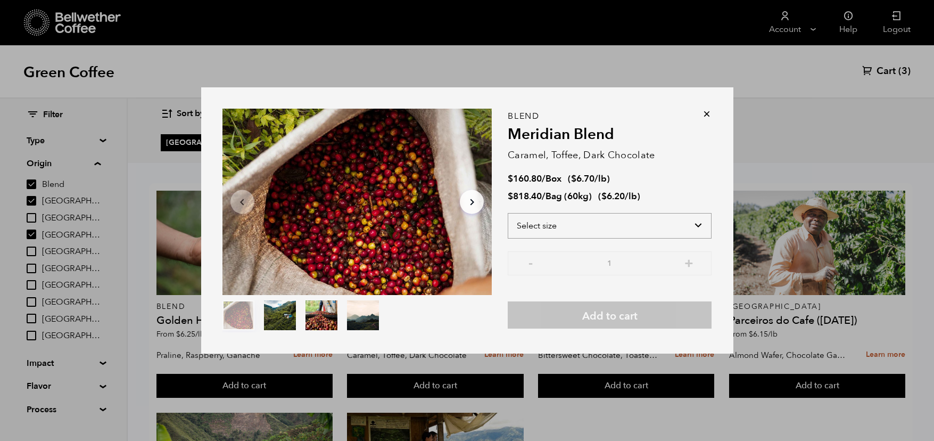
click at [673, 224] on select "Select size Bag (60kg) (132 lbs) Box (24 lbs)" at bounding box center [610, 226] width 204 height 26
select select "box"
click at [508, 213] on select "Select size Bag (60kg) (132 lbs) Box (24 lbs)" at bounding box center [610, 226] width 204 height 26
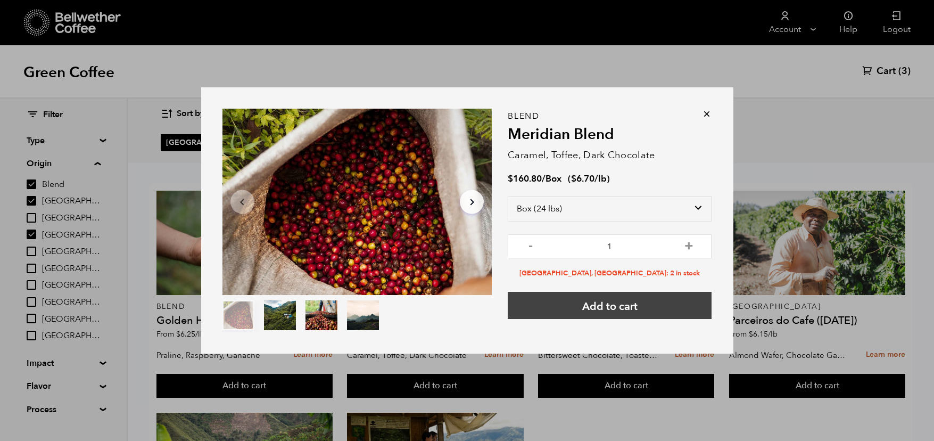
click at [614, 313] on button "Add to cart" at bounding box center [610, 305] width 204 height 27
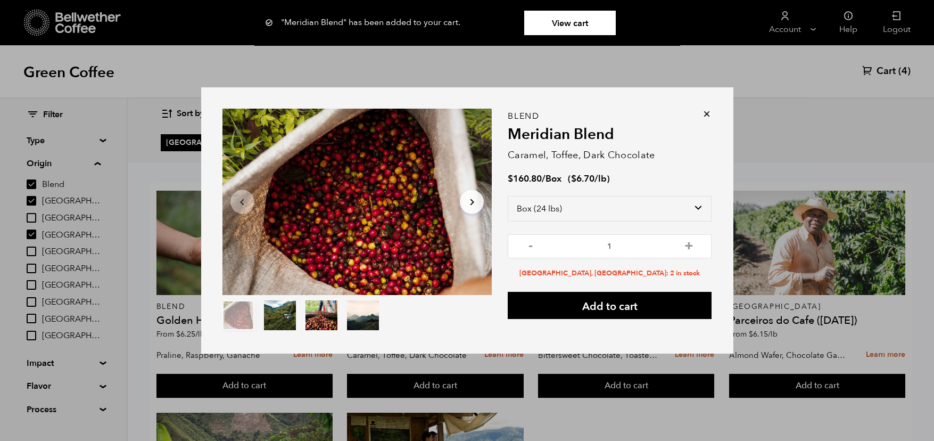
click at [708, 112] on icon at bounding box center [706, 114] width 11 height 11
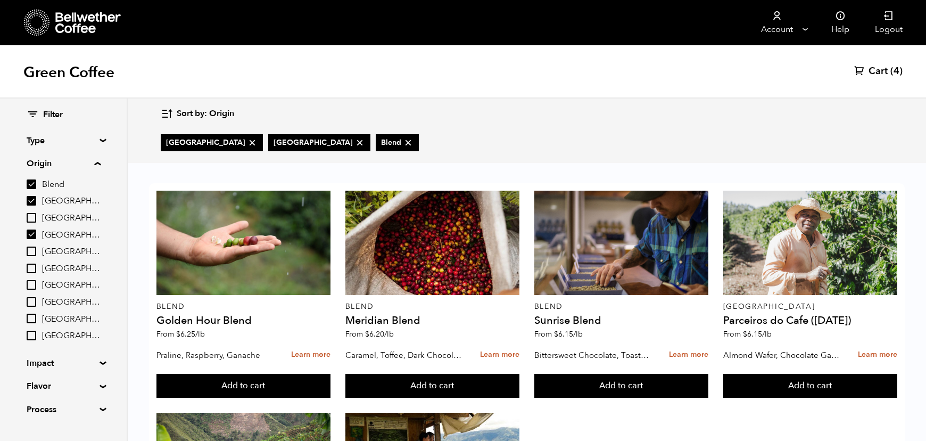
click at [882, 65] on span "Cart" at bounding box center [877, 71] width 19 height 13
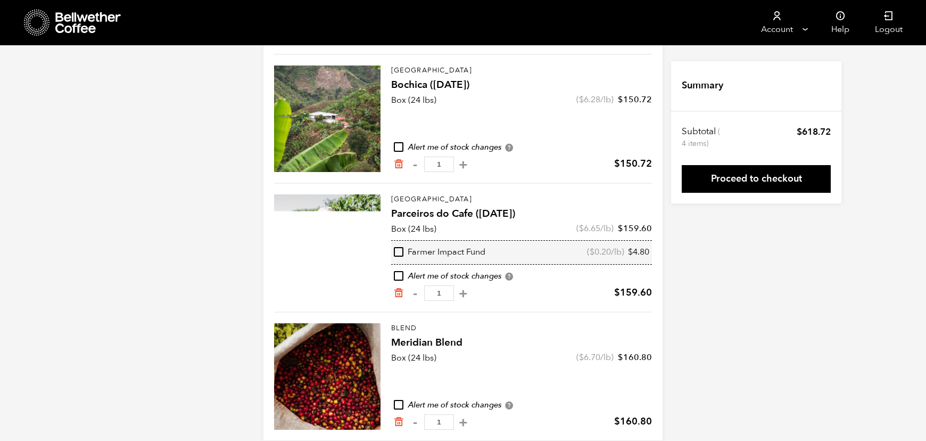
scroll to position [248, 0]
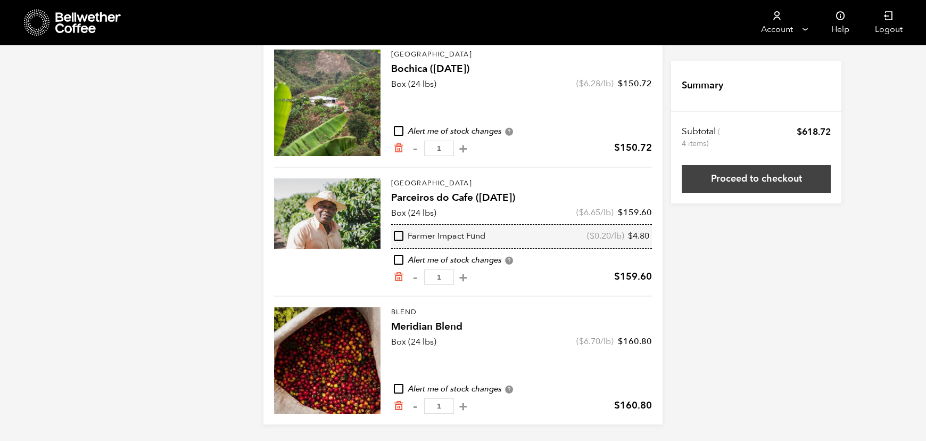
click at [762, 179] on link "Proceed to checkout" at bounding box center [756, 179] width 149 height 28
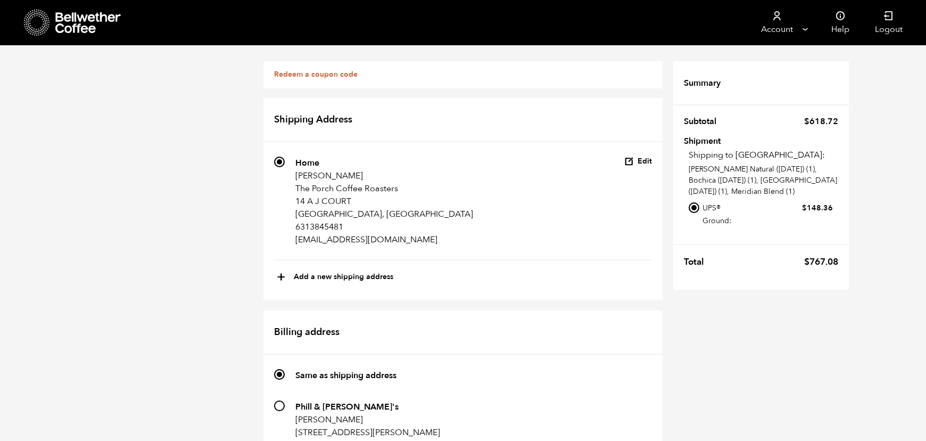
scroll to position [648, 0]
radio input "true"
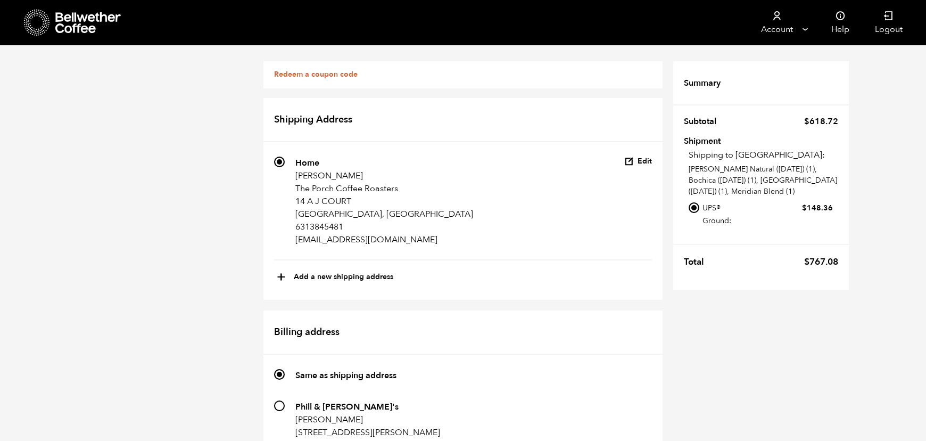
radio input "true"
